Goal: Task Accomplishment & Management: Use online tool/utility

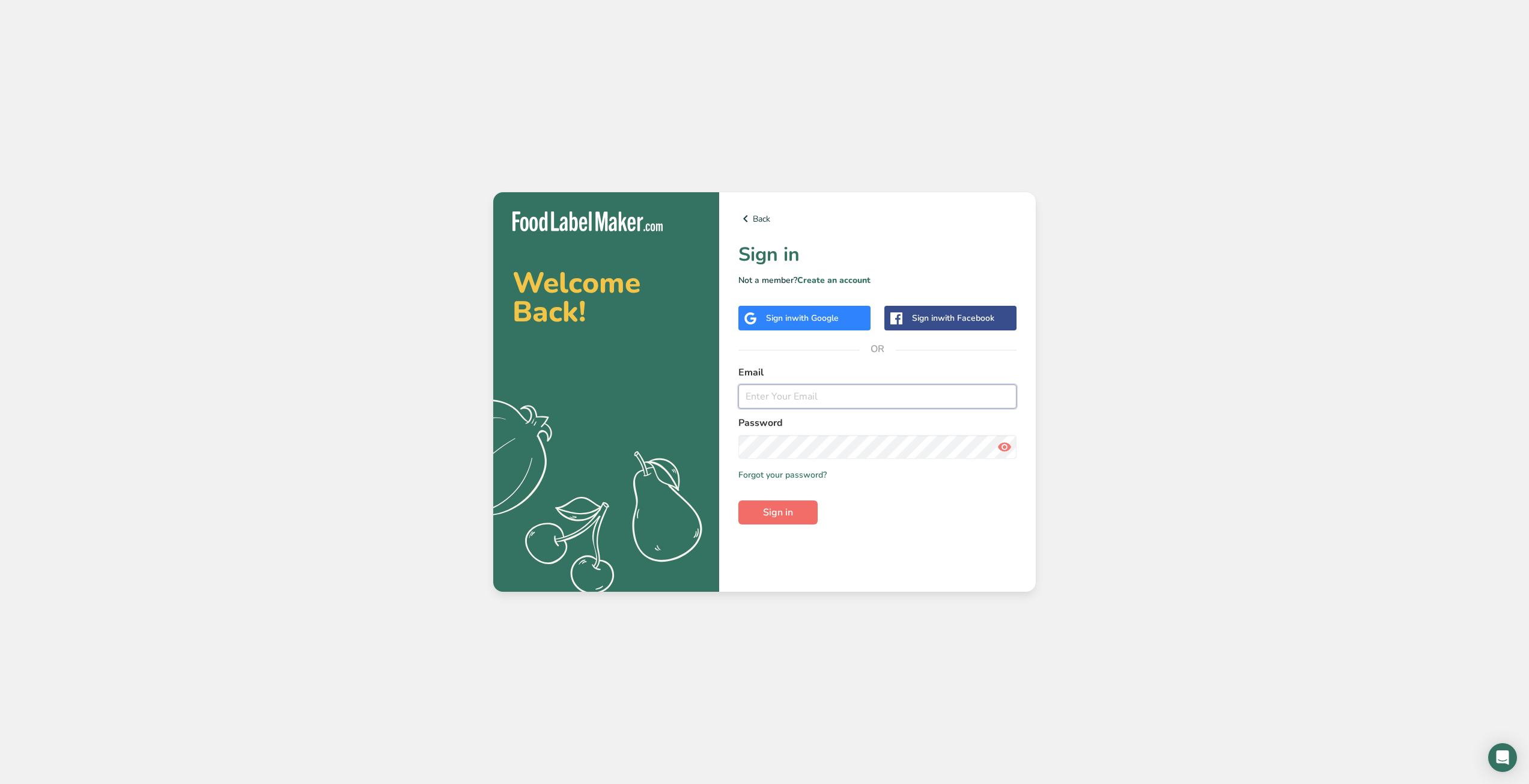
type input "[EMAIL_ADDRESS][DOMAIN_NAME]"
click at [785, 517] on span "Sign in" at bounding box center [778, 513] width 30 height 15
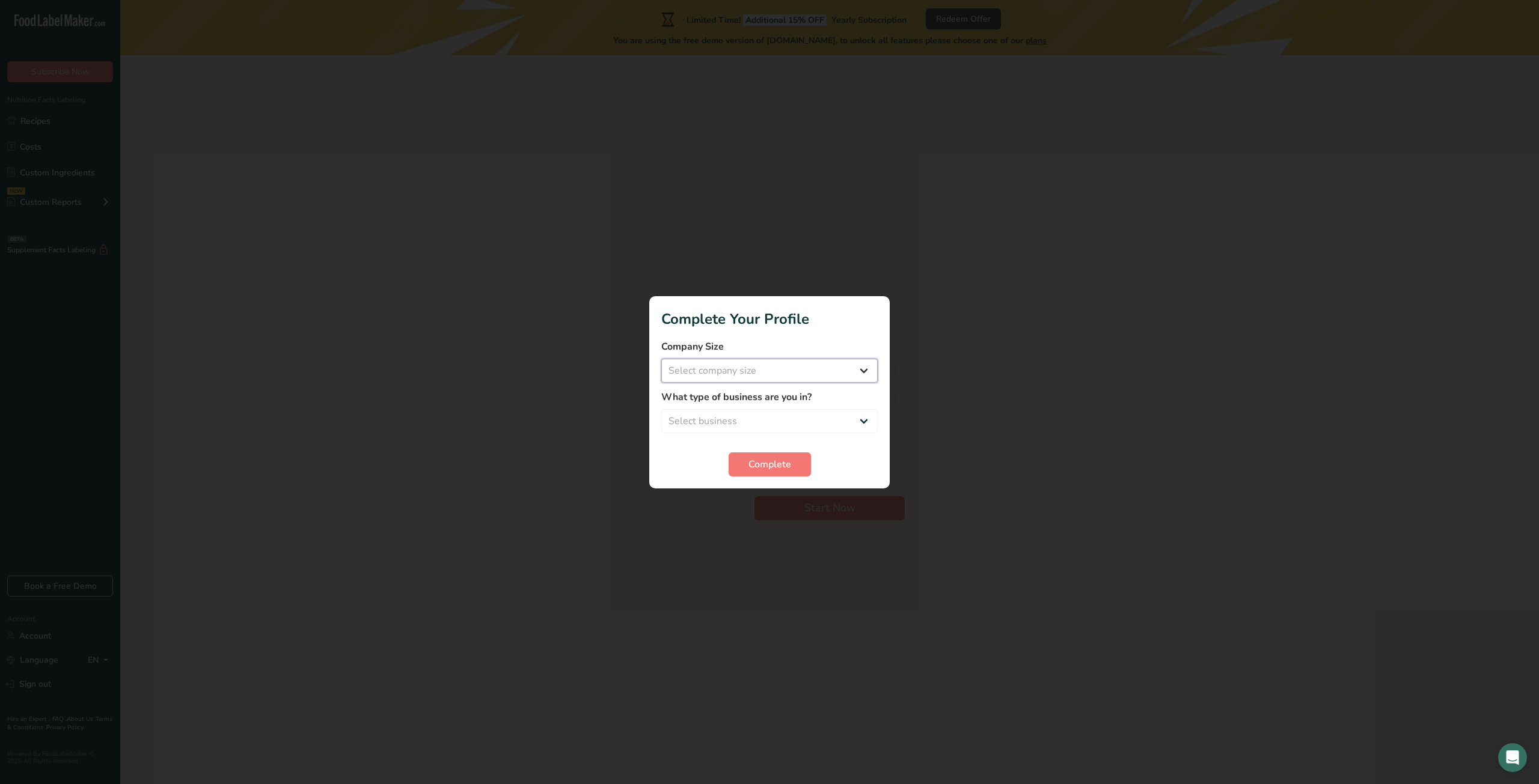
click at [838, 370] on select "Select company size Fewer than 10 Employees 10 to 50 Employees 51 to 500 Employ…" at bounding box center [769, 371] width 217 height 24
select select "1"
click at [661, 359] on select "Select company size Fewer than 10 Employees 10 to 50 Employees 51 to 500 Employ…" at bounding box center [769, 371] width 217 height 24
click at [763, 416] on select "Select business Packaged Food Manufacturer Restaurant & Cafe Bakery Meal Plans …" at bounding box center [769, 421] width 217 height 24
select select "1"
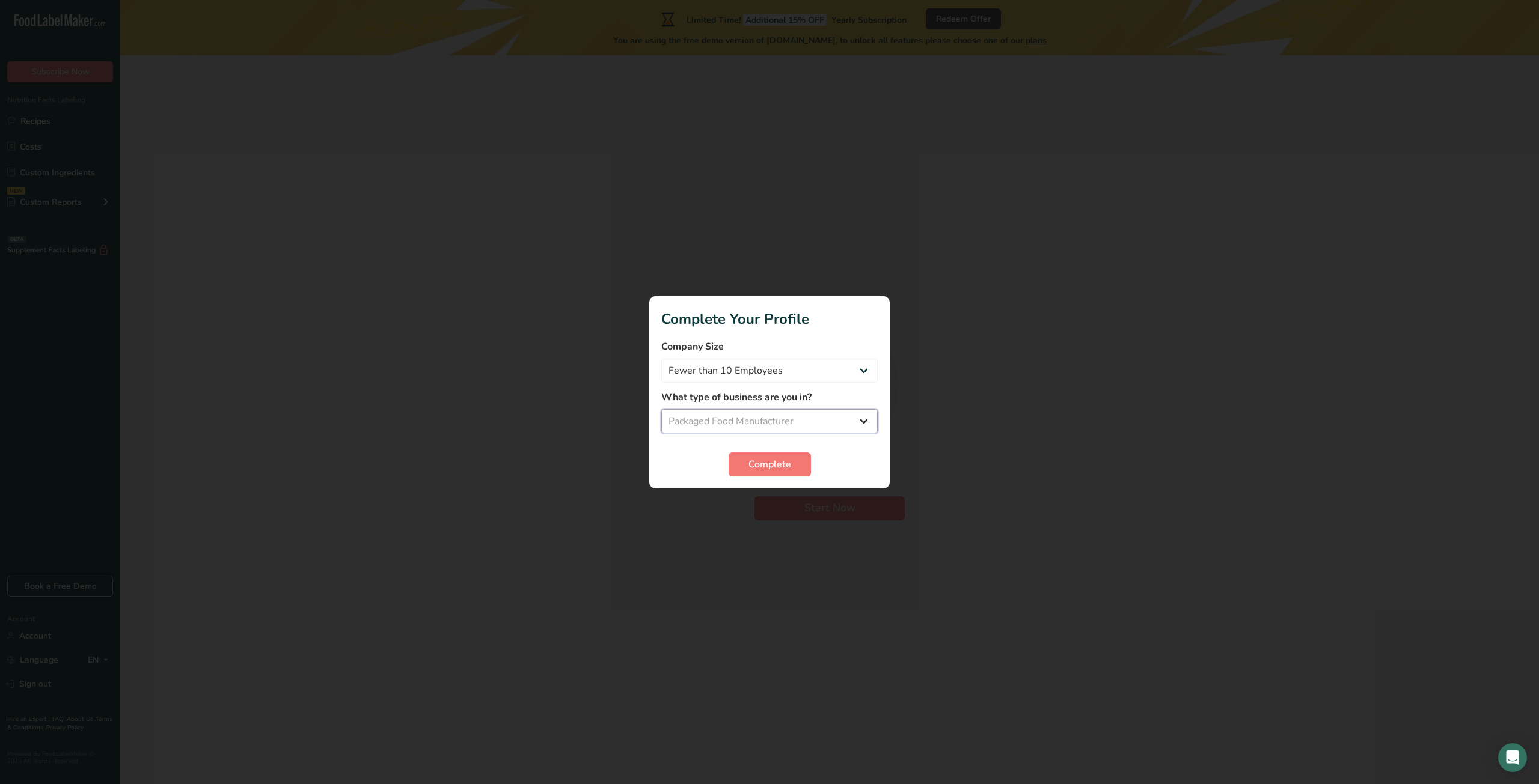
click at [661, 409] on select "Select business Packaged Food Manufacturer Restaurant & Cafe Bakery Meal Plans …" at bounding box center [769, 421] width 217 height 24
click at [773, 464] on span "Complete" at bounding box center [769, 464] width 42 height 15
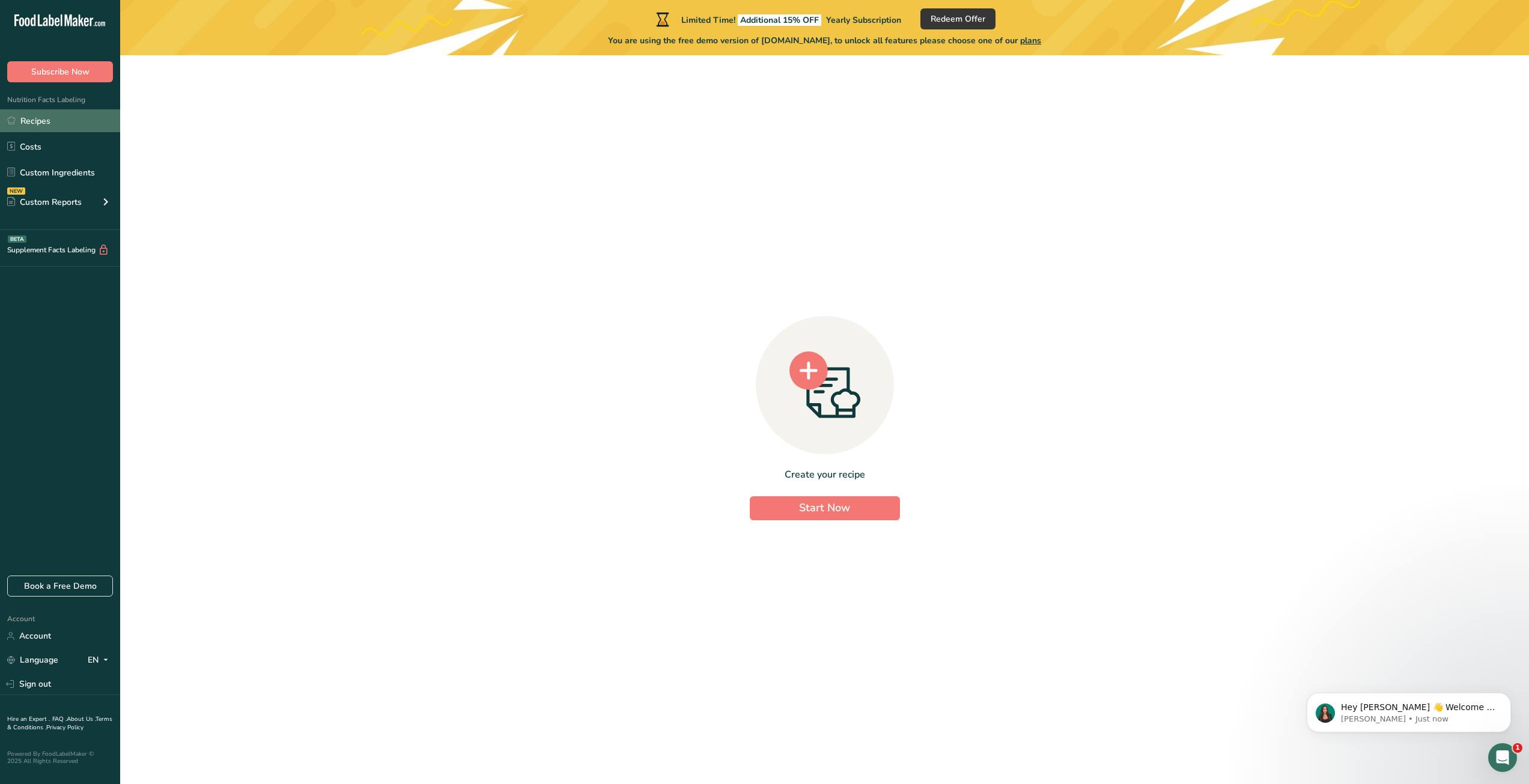
click at [65, 127] on link "Recipes" at bounding box center [60, 121] width 120 height 23
click at [54, 146] on link "Costs" at bounding box center [60, 147] width 120 height 23
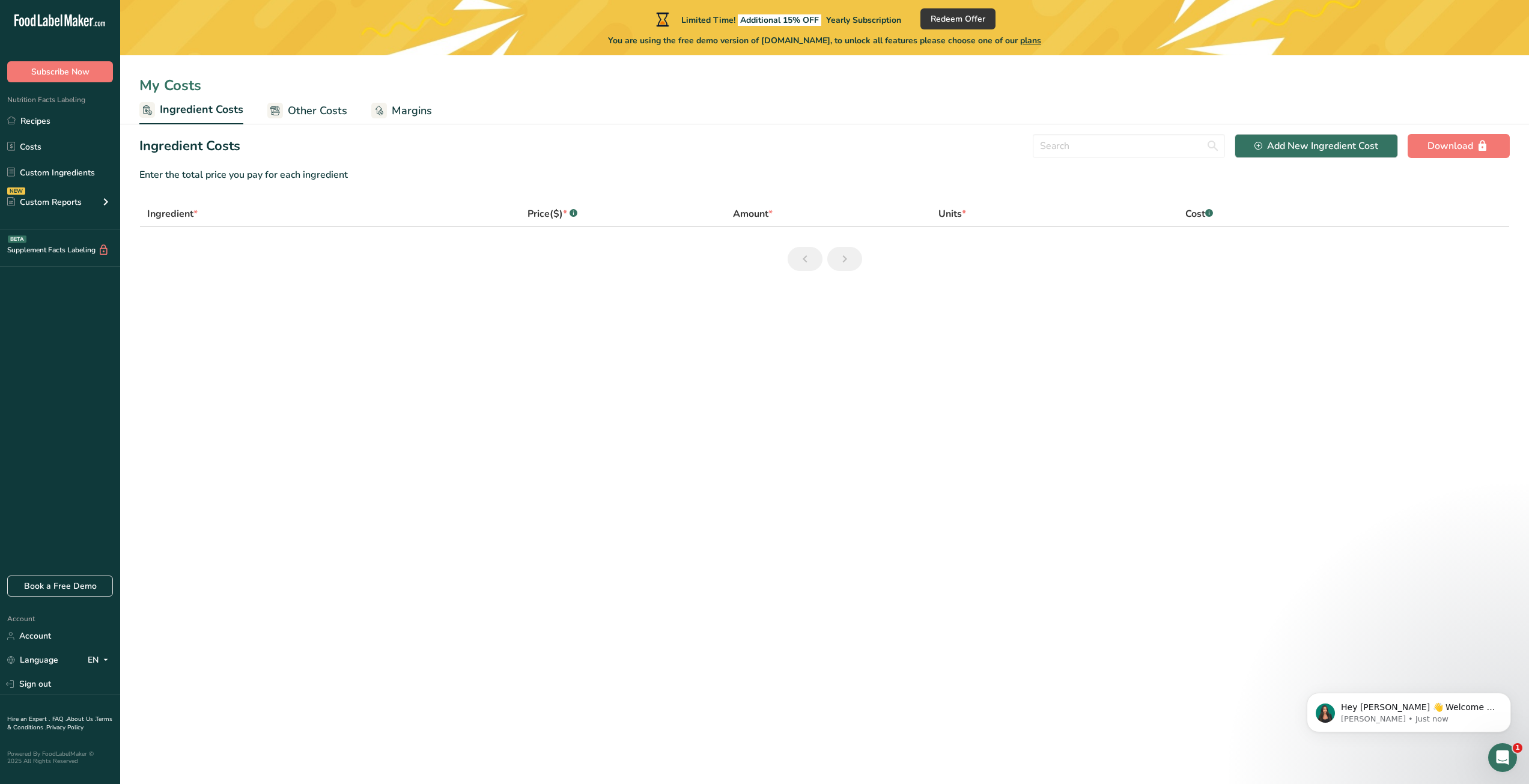
click at [421, 113] on span "Margins" at bounding box center [412, 111] width 41 height 16
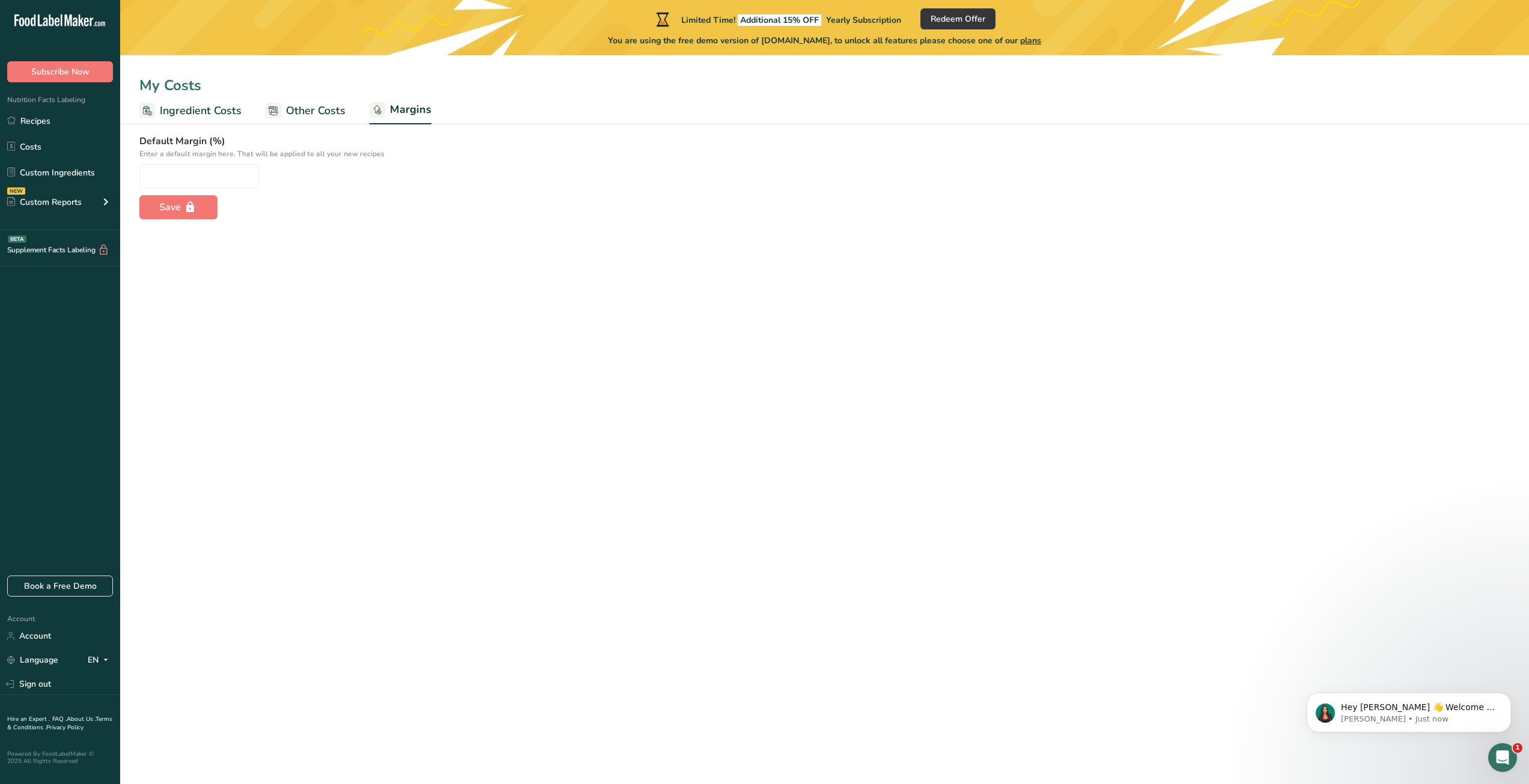
click at [189, 113] on span "Ingredient Costs" at bounding box center [201, 111] width 82 height 16
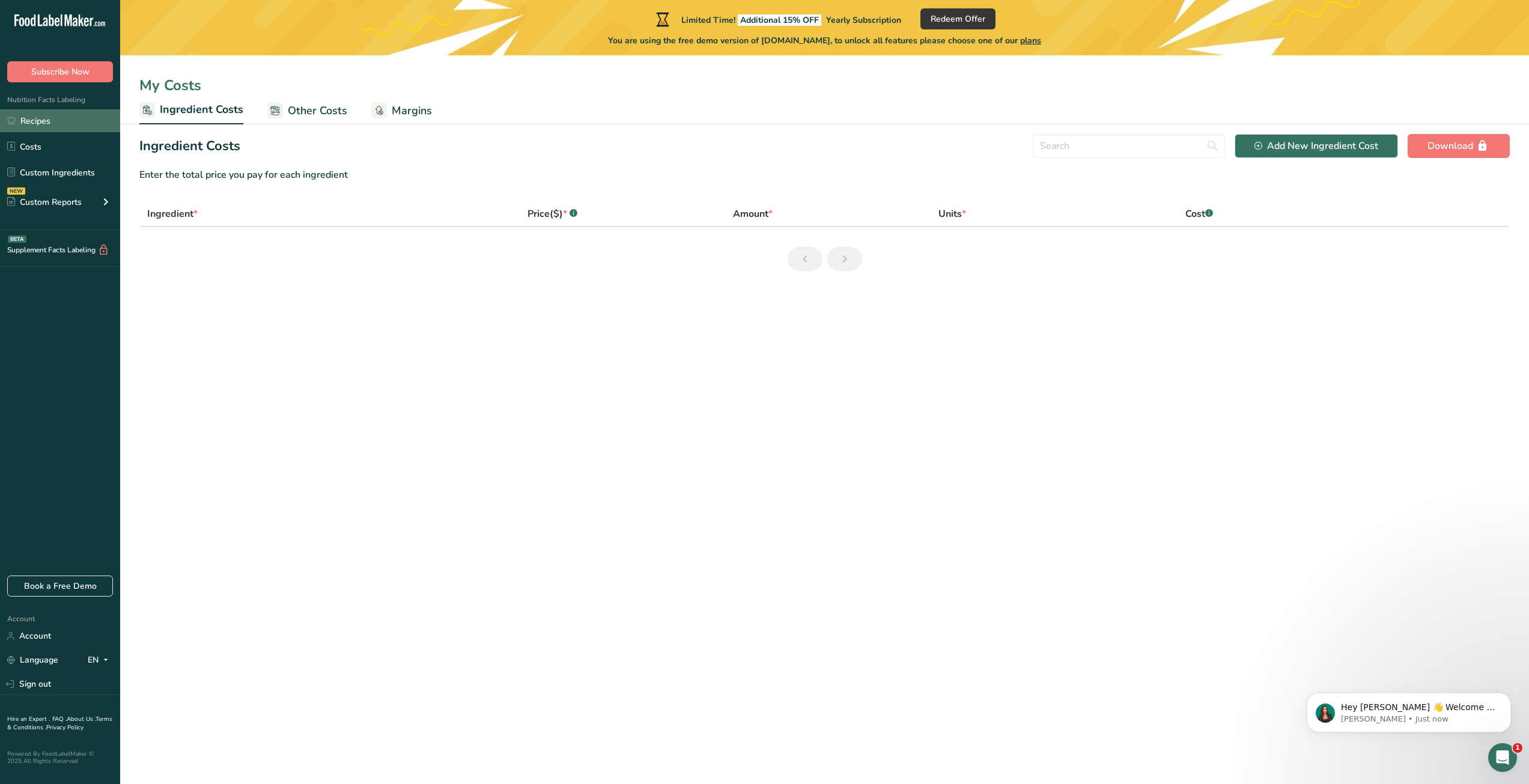
click at [80, 121] on link "Recipes" at bounding box center [60, 121] width 120 height 23
